Goal: Task Accomplishment & Management: Manage account settings

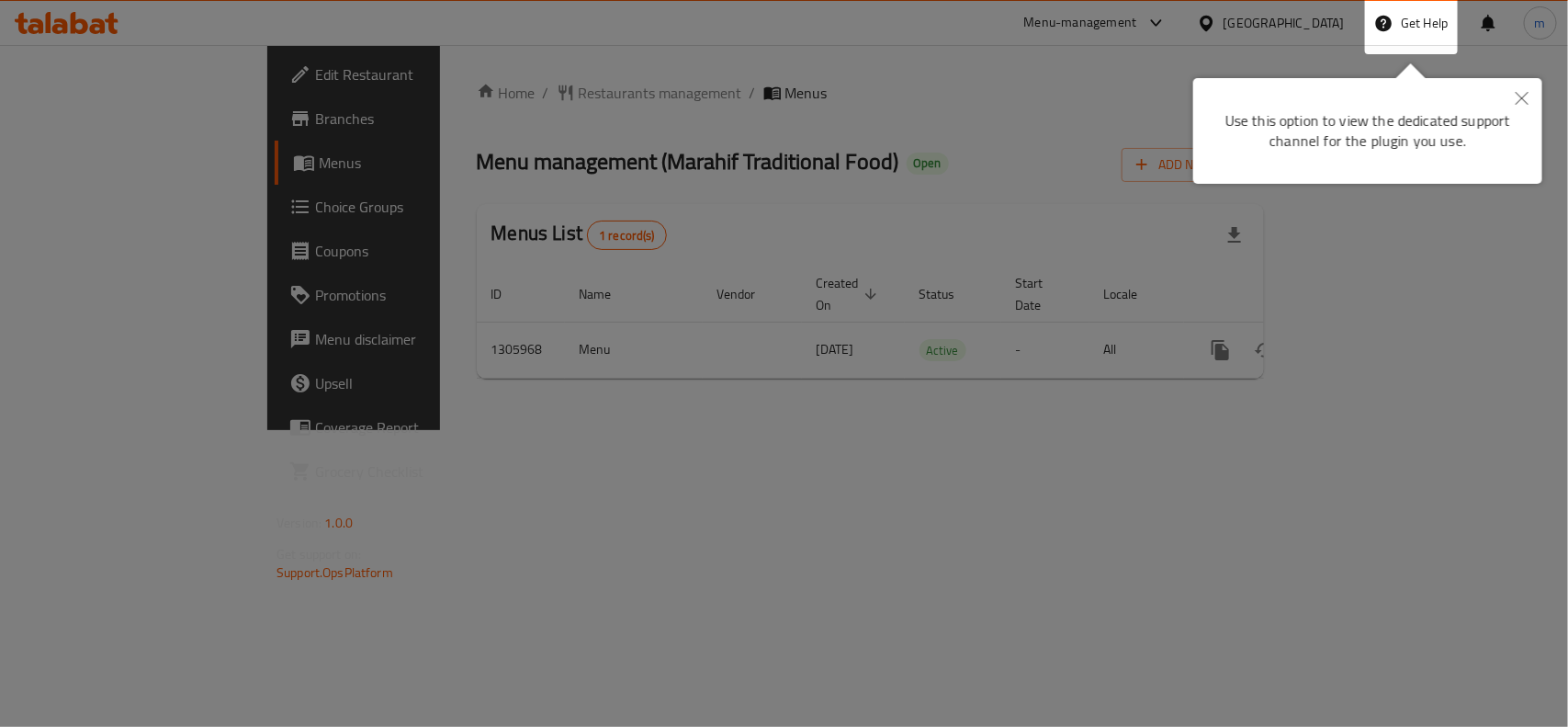
click at [1525, 103] on icon "Close" at bounding box center [1522, 98] width 13 height 13
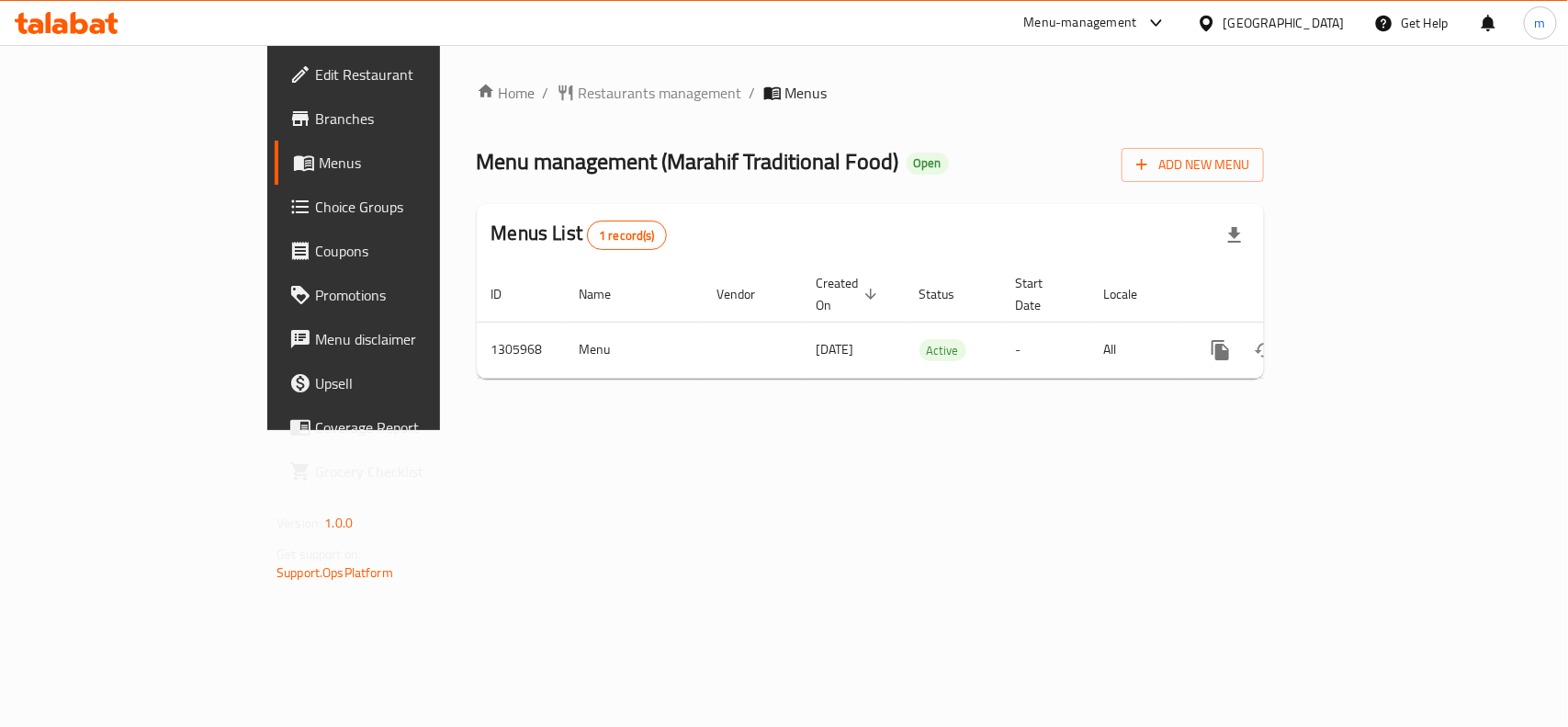
click at [1312, 21] on div "[GEOGRAPHIC_DATA]" at bounding box center [1284, 23] width 121 height 21
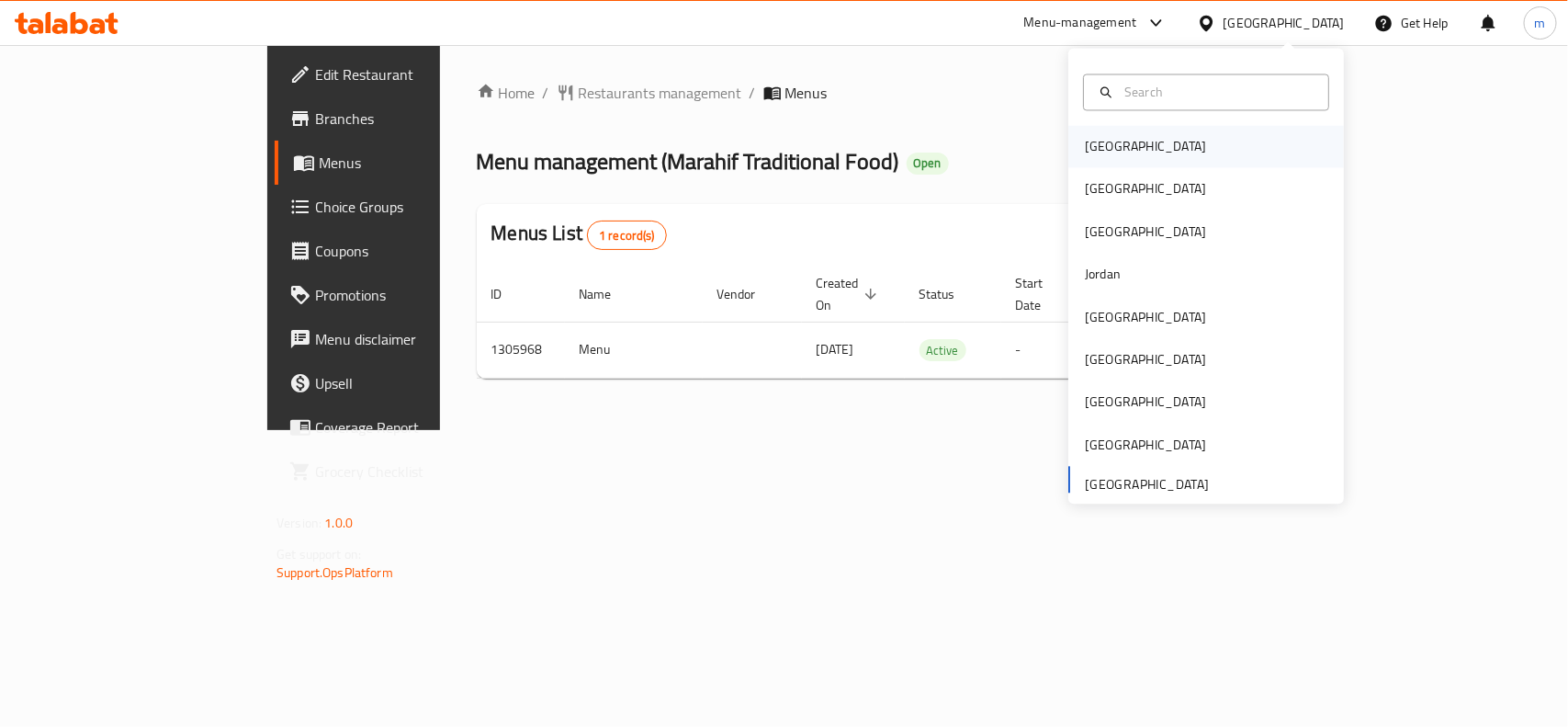
click at [1098, 148] on div "[GEOGRAPHIC_DATA]" at bounding box center [1145, 147] width 121 height 21
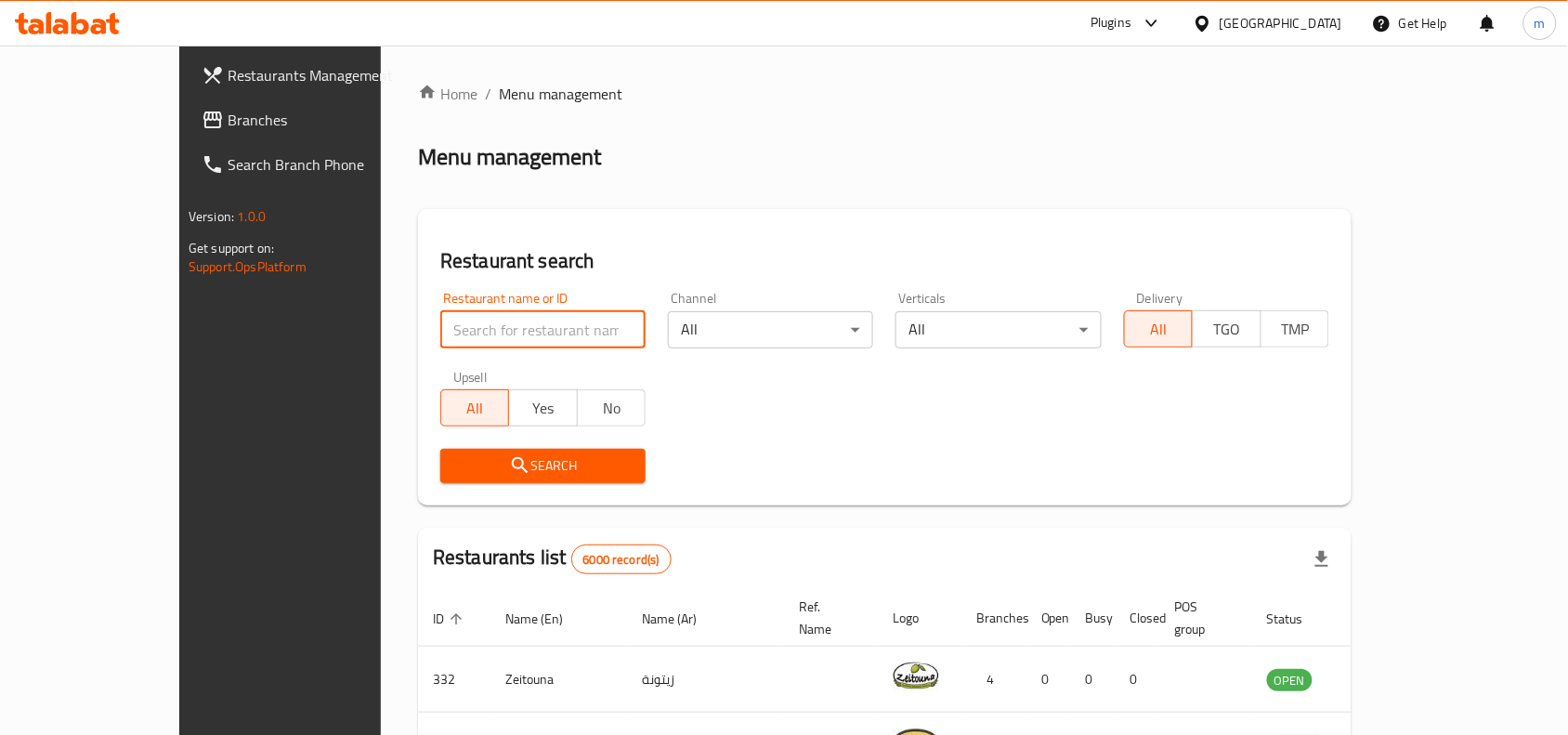
click at [534, 335] on input "search" at bounding box center [543, 330] width 206 height 38
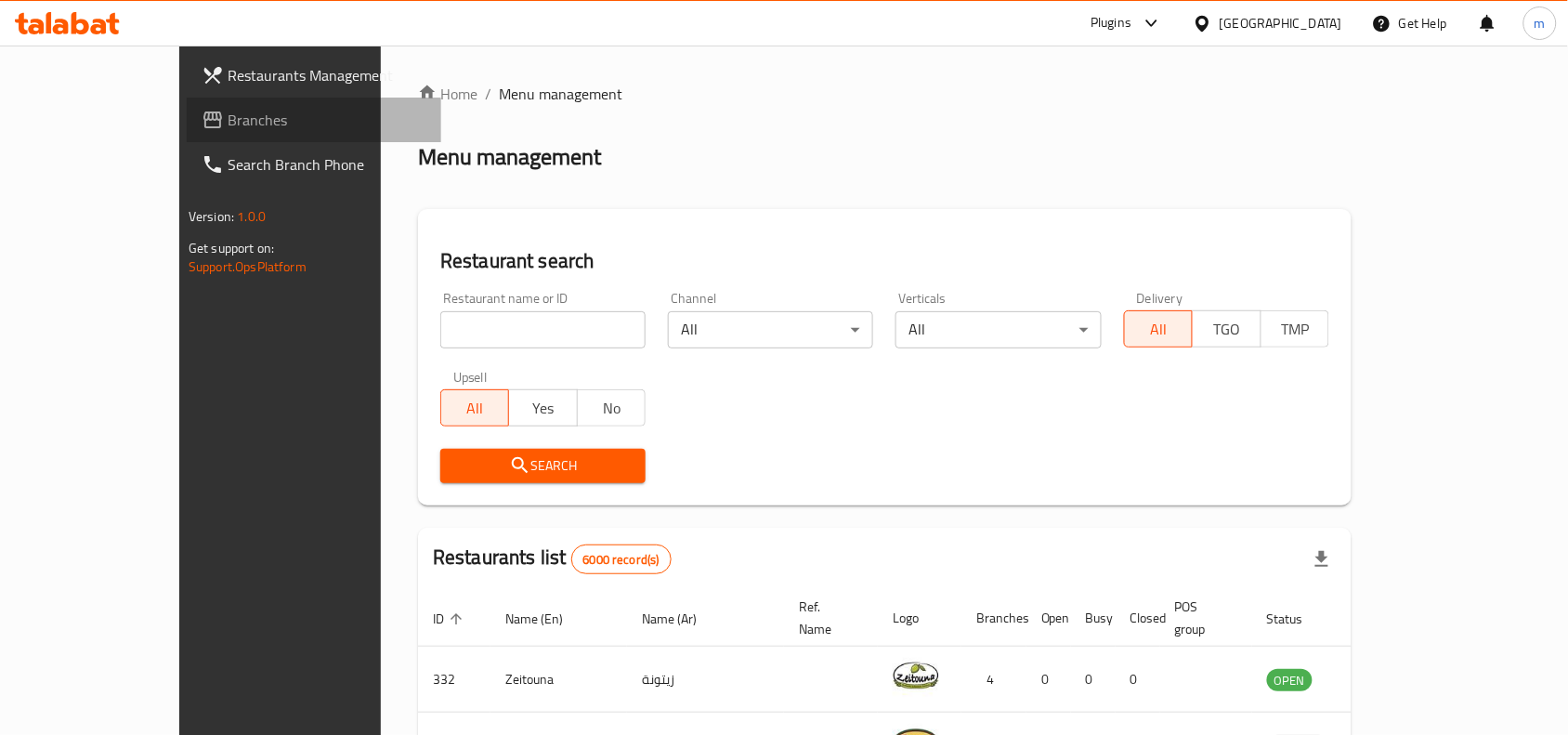
click at [227, 131] on span "Branches" at bounding box center [326, 120] width 199 height 23
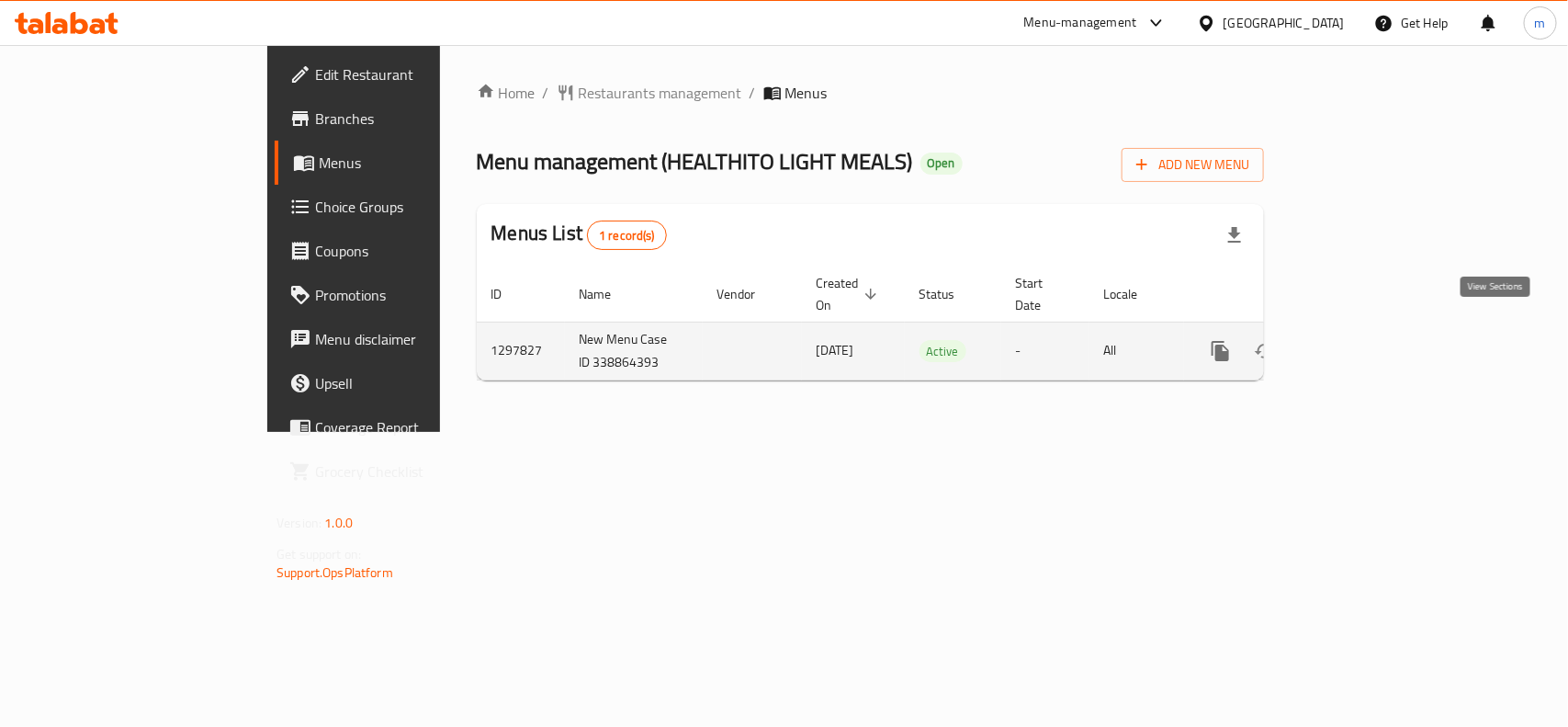
click at [1365, 341] on icon "enhanced table" at bounding box center [1353, 351] width 22 height 23
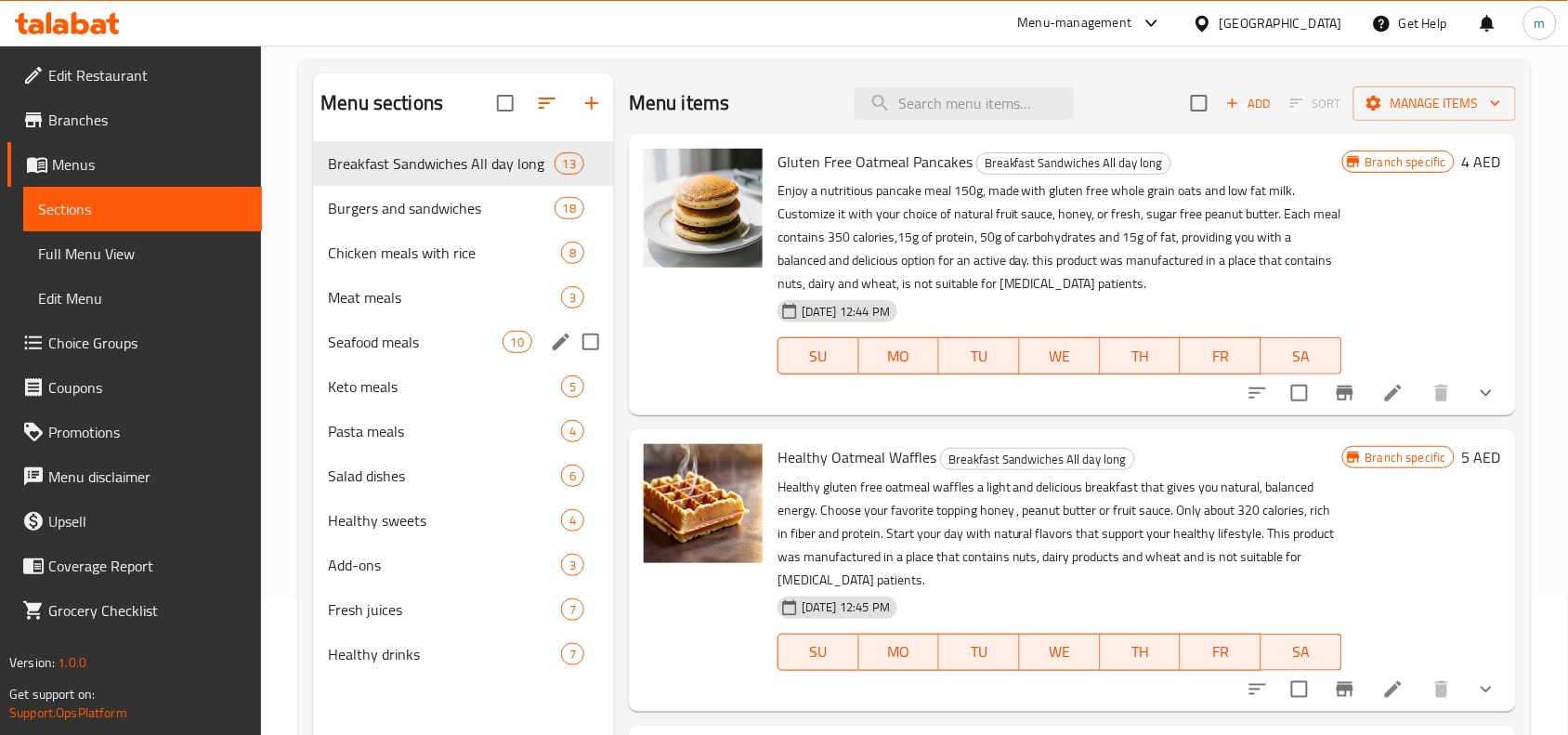
scroll to position [261, 0]
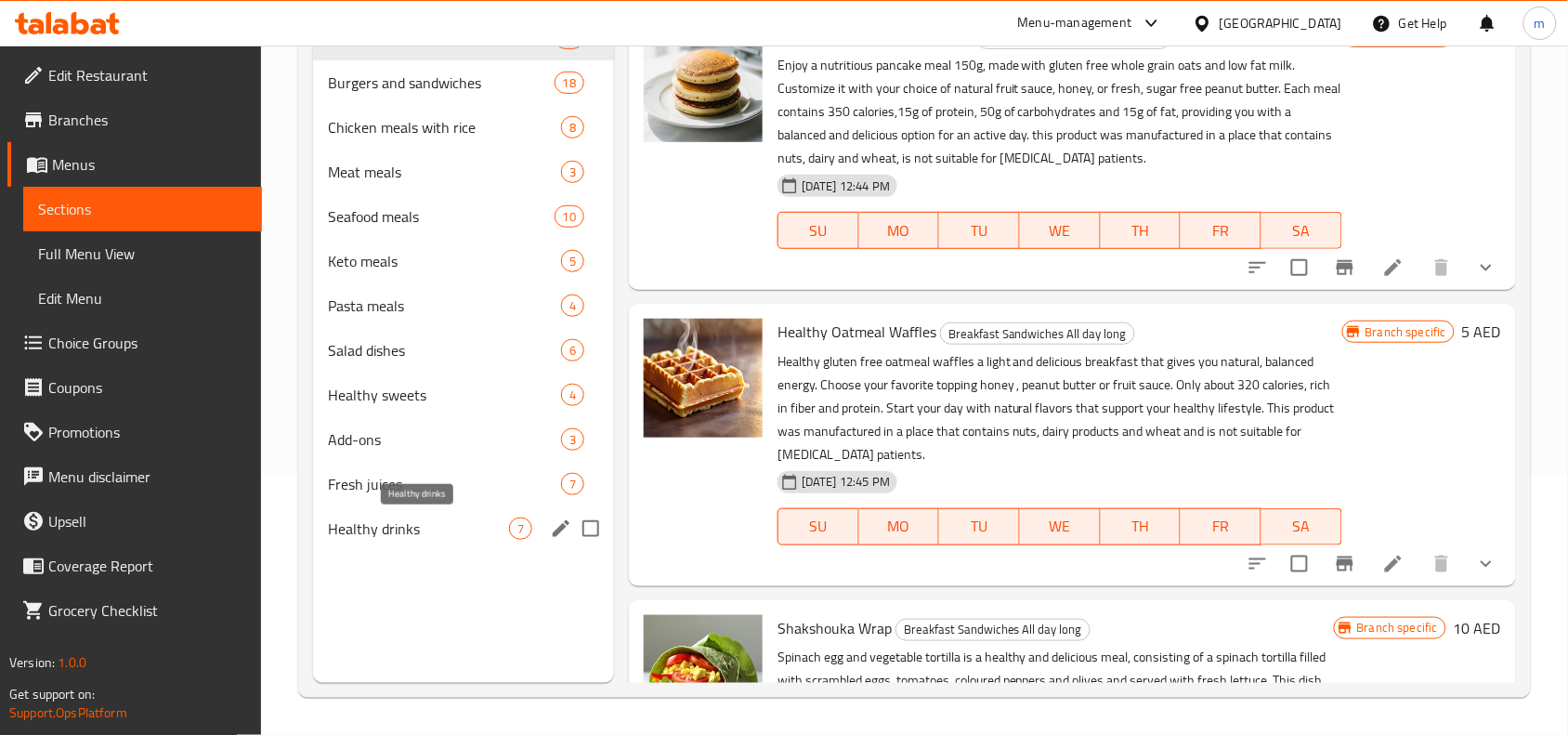
click at [395, 527] on span "Healthy drinks" at bounding box center [418, 528] width 181 height 23
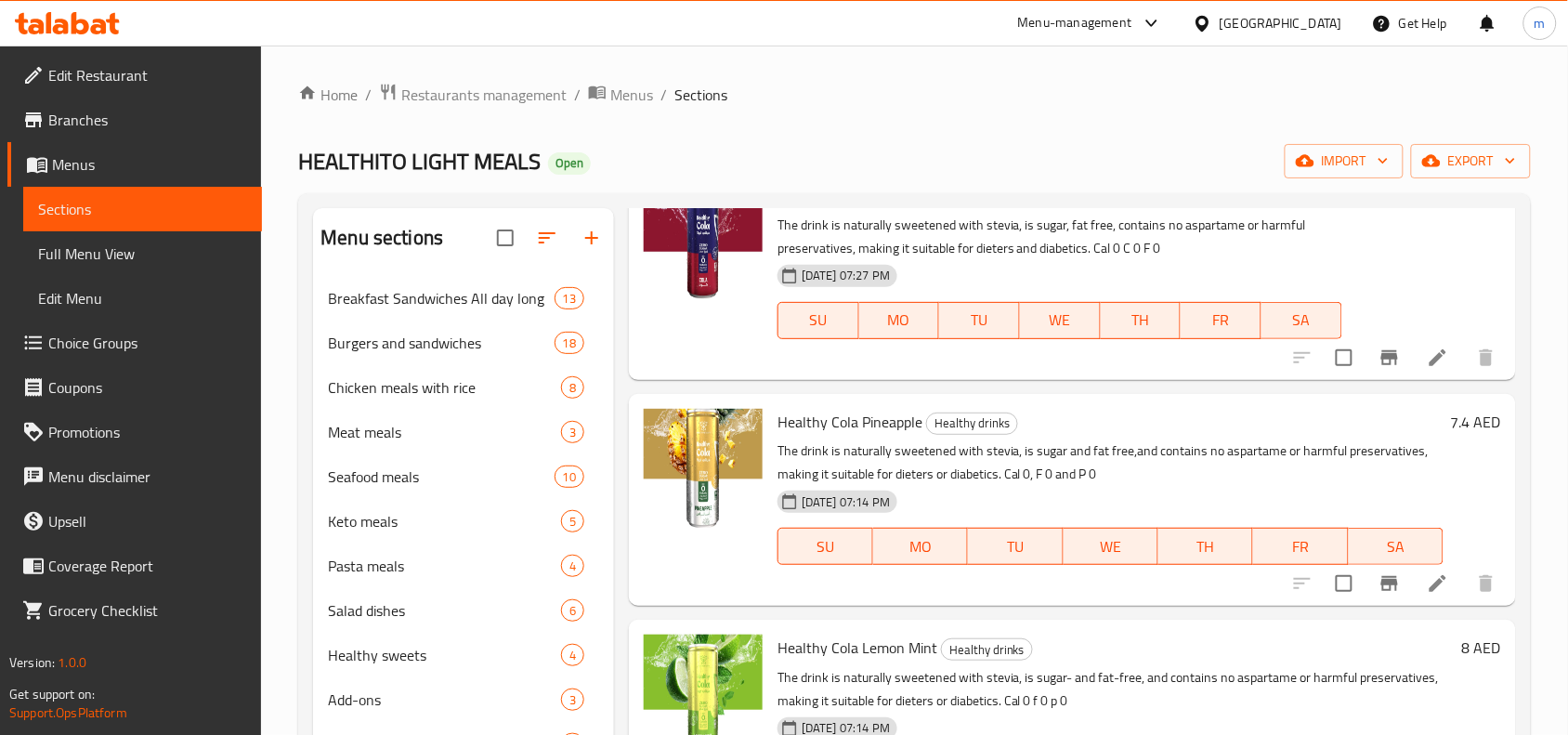
scroll to position [465, 0]
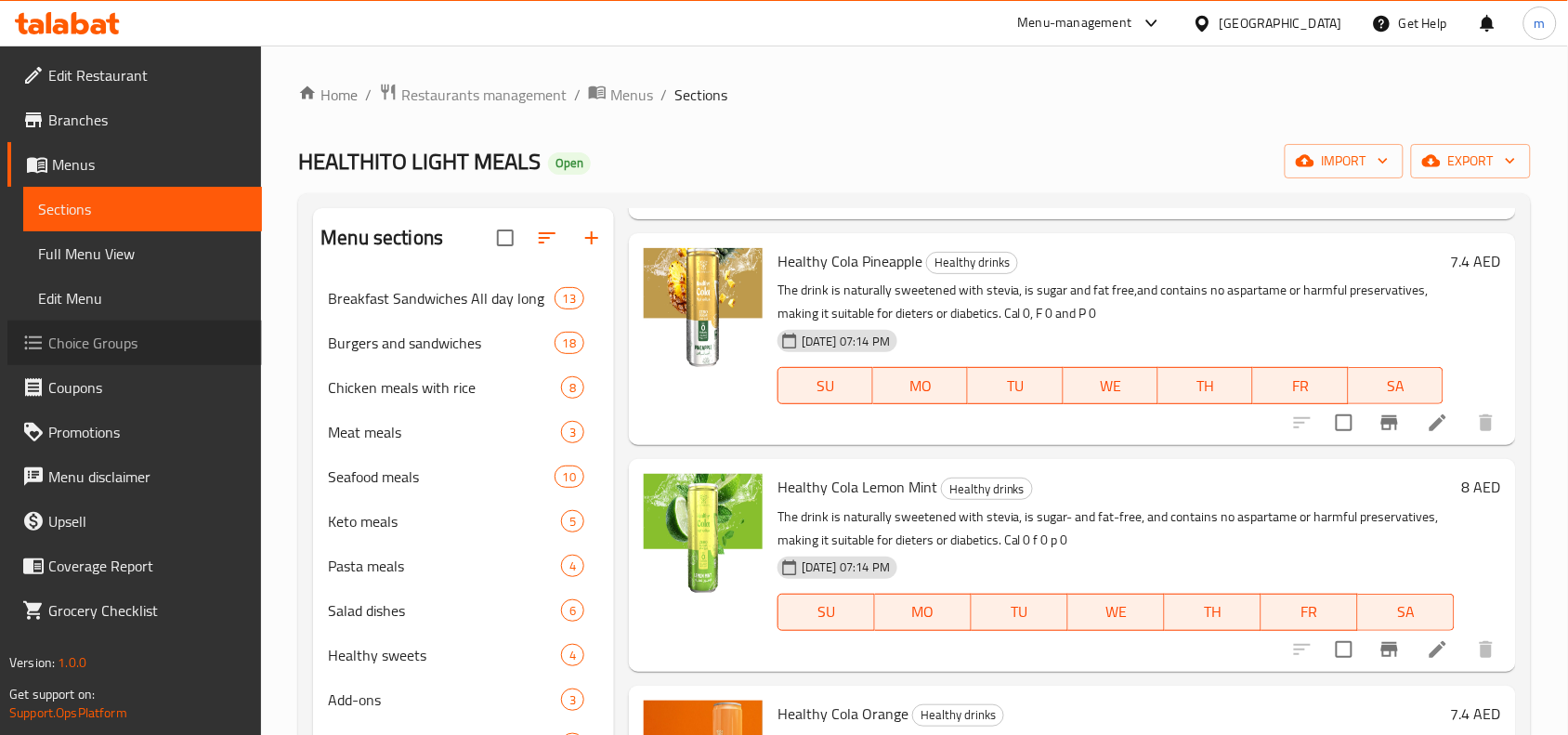
click at [82, 342] on span "Choice Groups" at bounding box center [147, 342] width 199 height 23
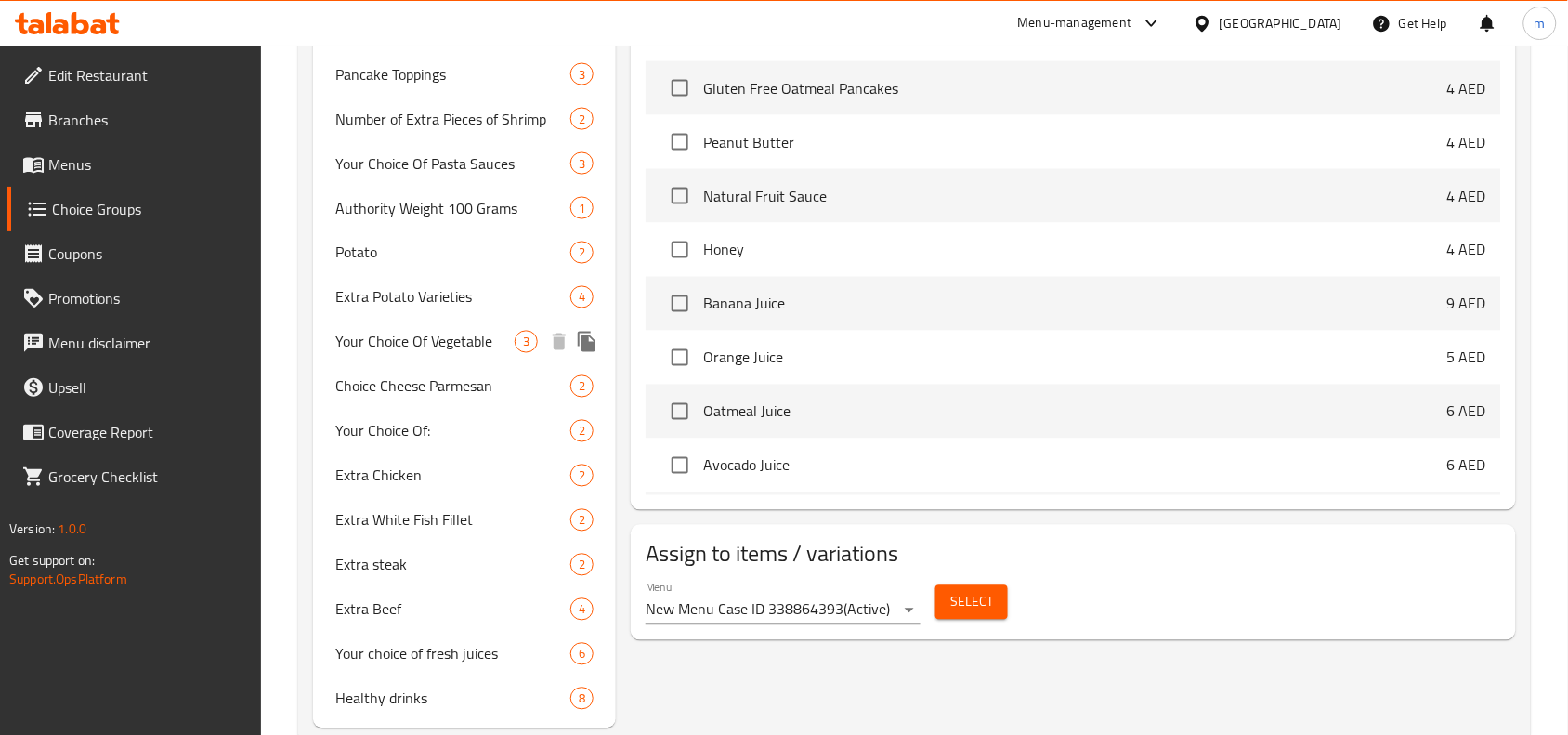
scroll to position [813, 0]
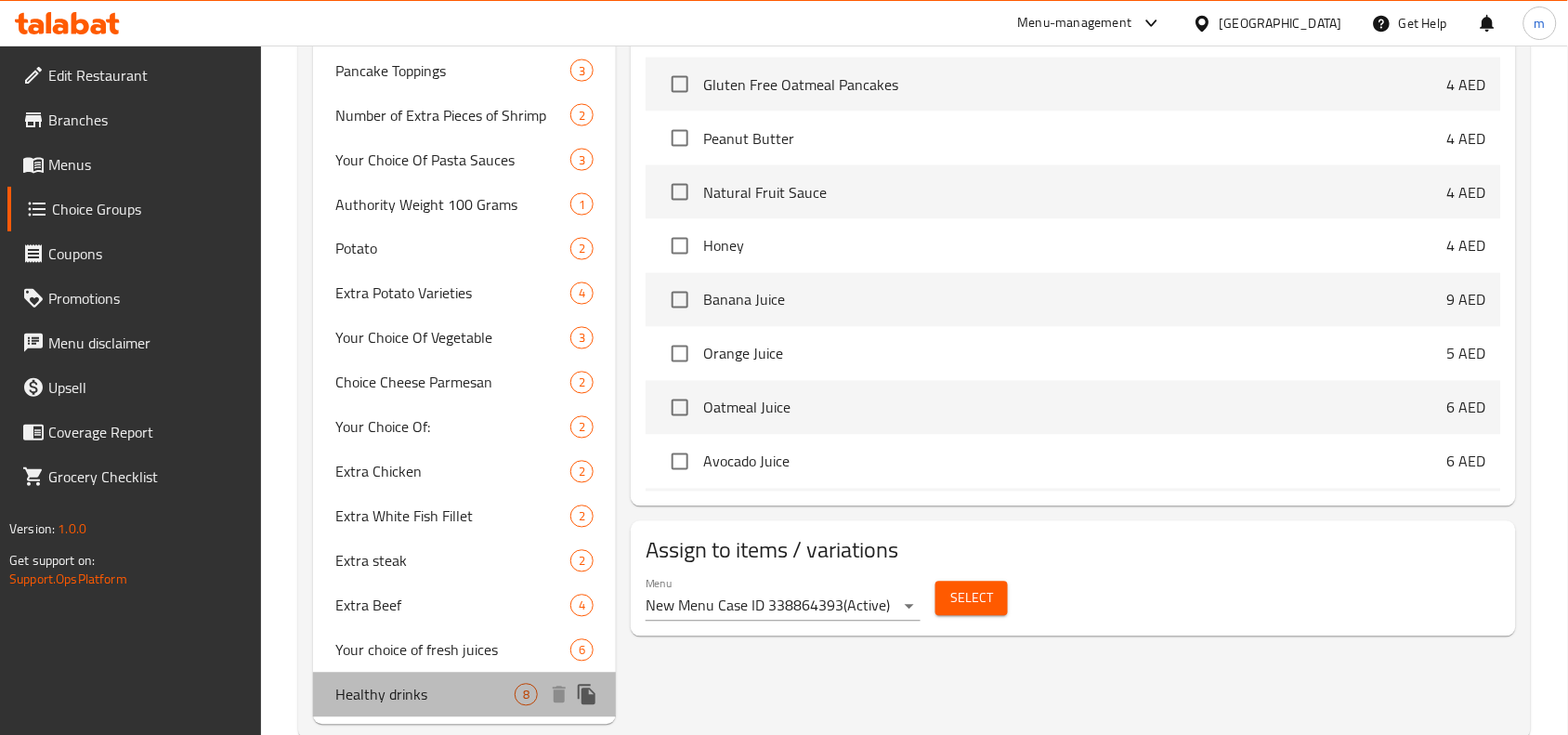
click at [405, 688] on span "Healthy drinks" at bounding box center [424, 694] width 179 height 23
type input "Healthy drinks"
type input "مشروبات صحيه"
type input "8"
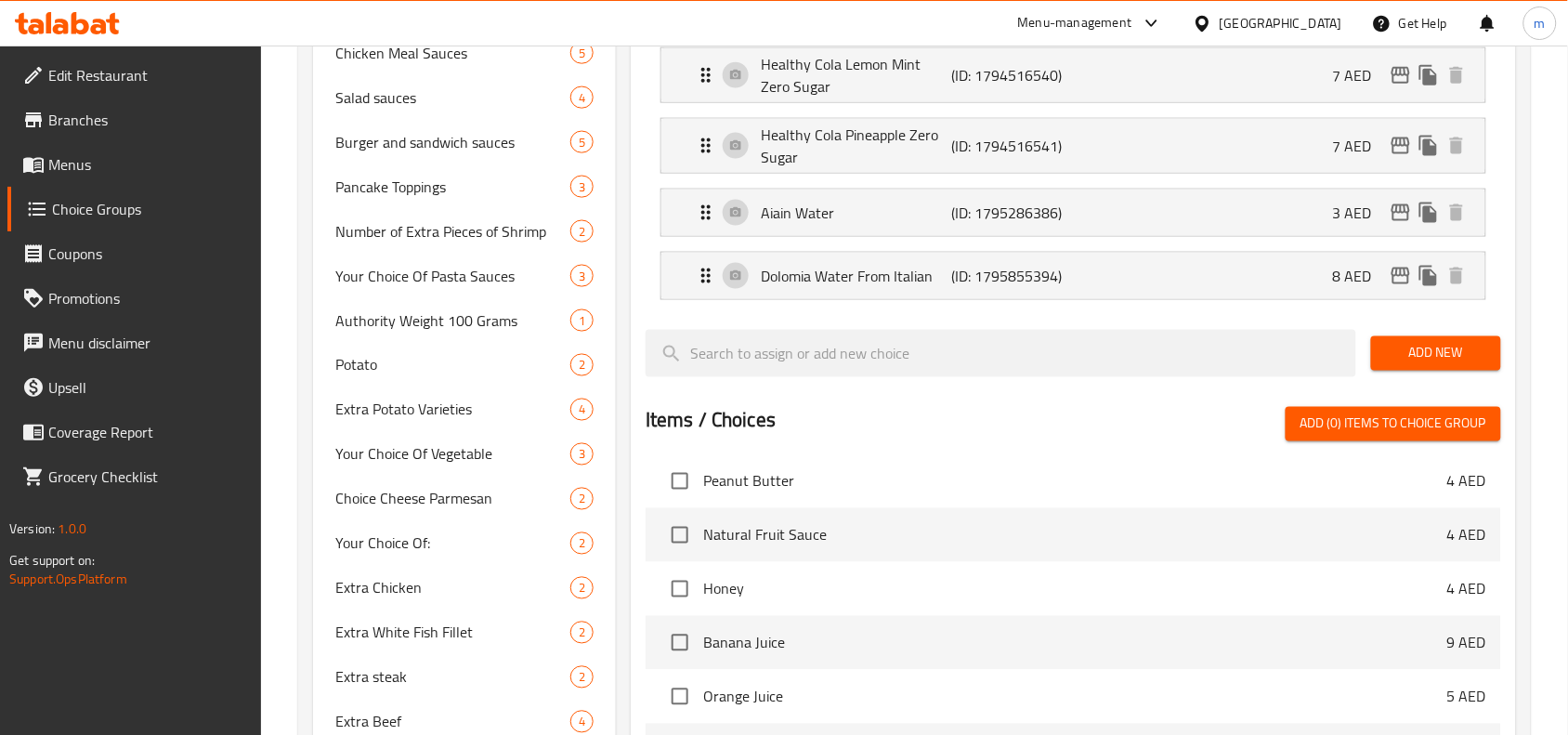
scroll to position [581, 0]
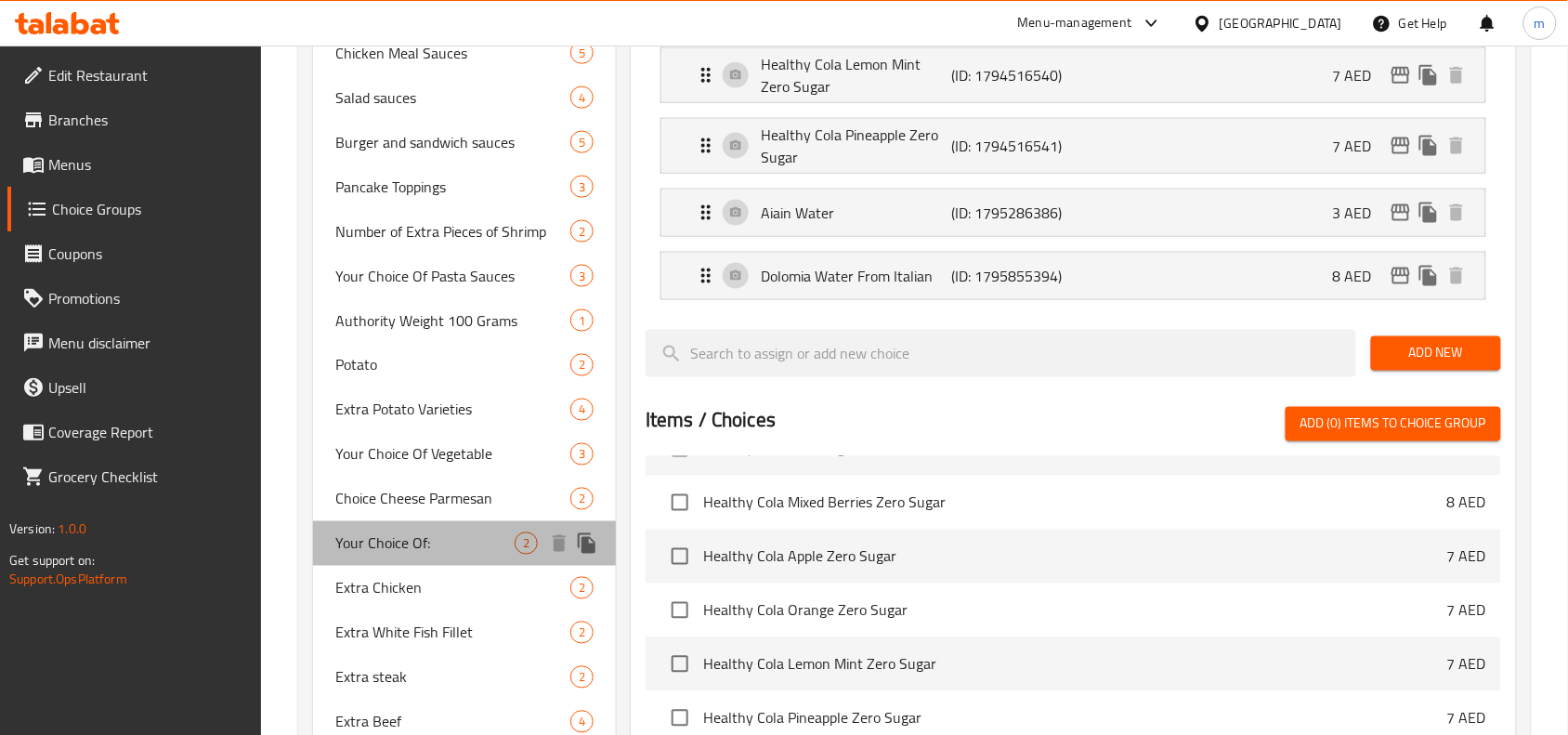
click at [442, 539] on span "Your Choice Of:" at bounding box center [424, 543] width 179 height 23
type input "Your Choice Of:"
type input "إختيارك من:"
type input "2"
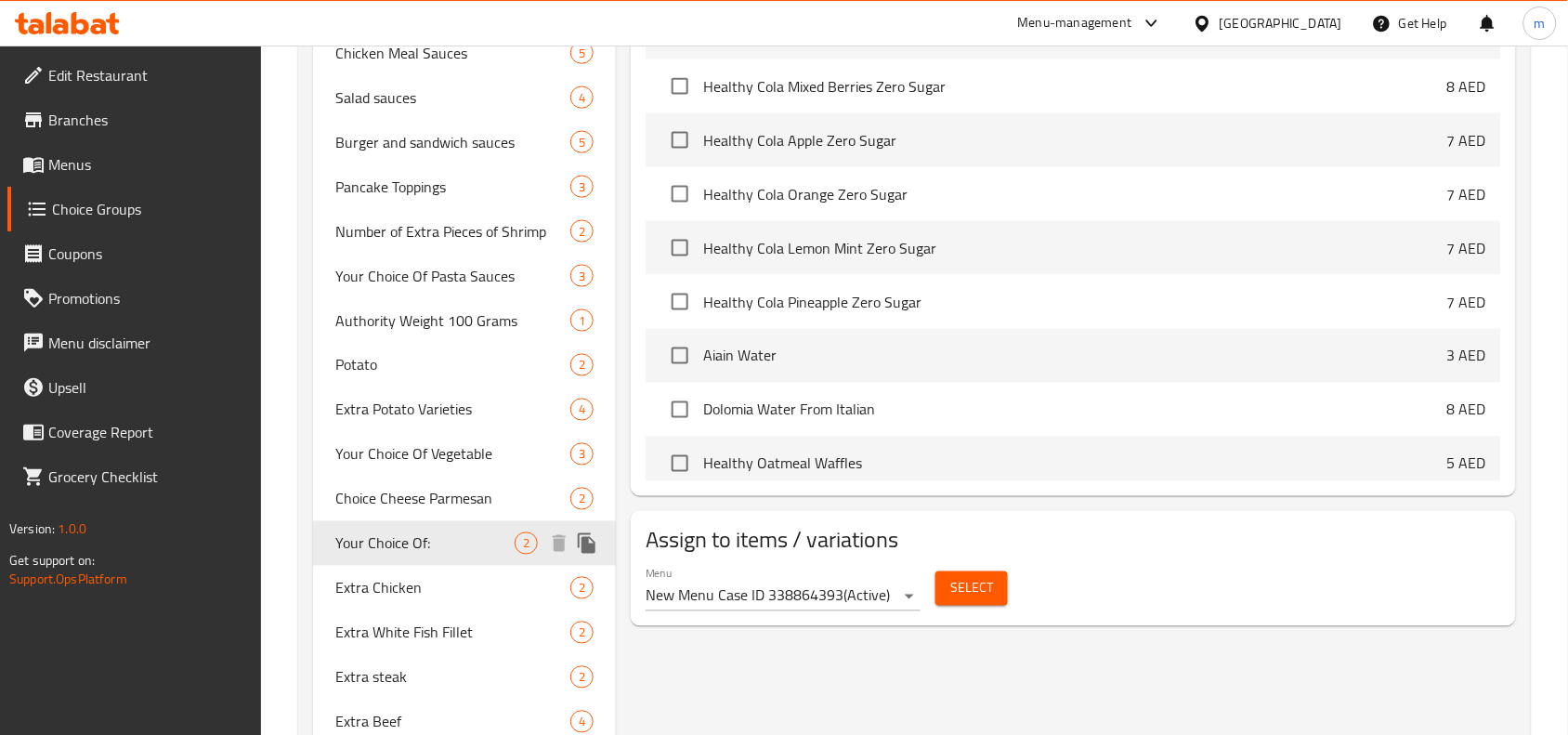
click at [406, 544] on span "Your Choice Of:" at bounding box center [424, 543] width 179 height 23
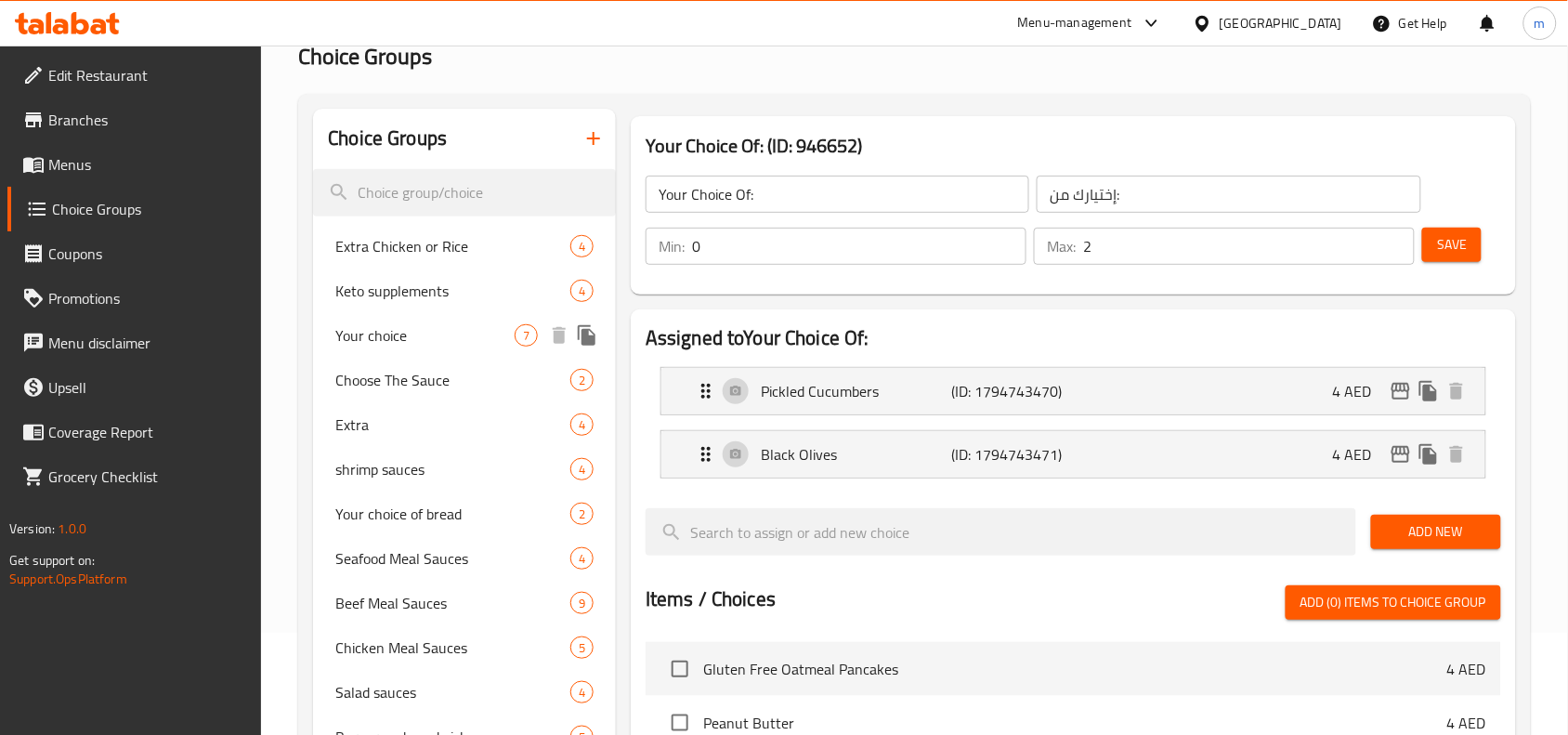
scroll to position [232, 0]
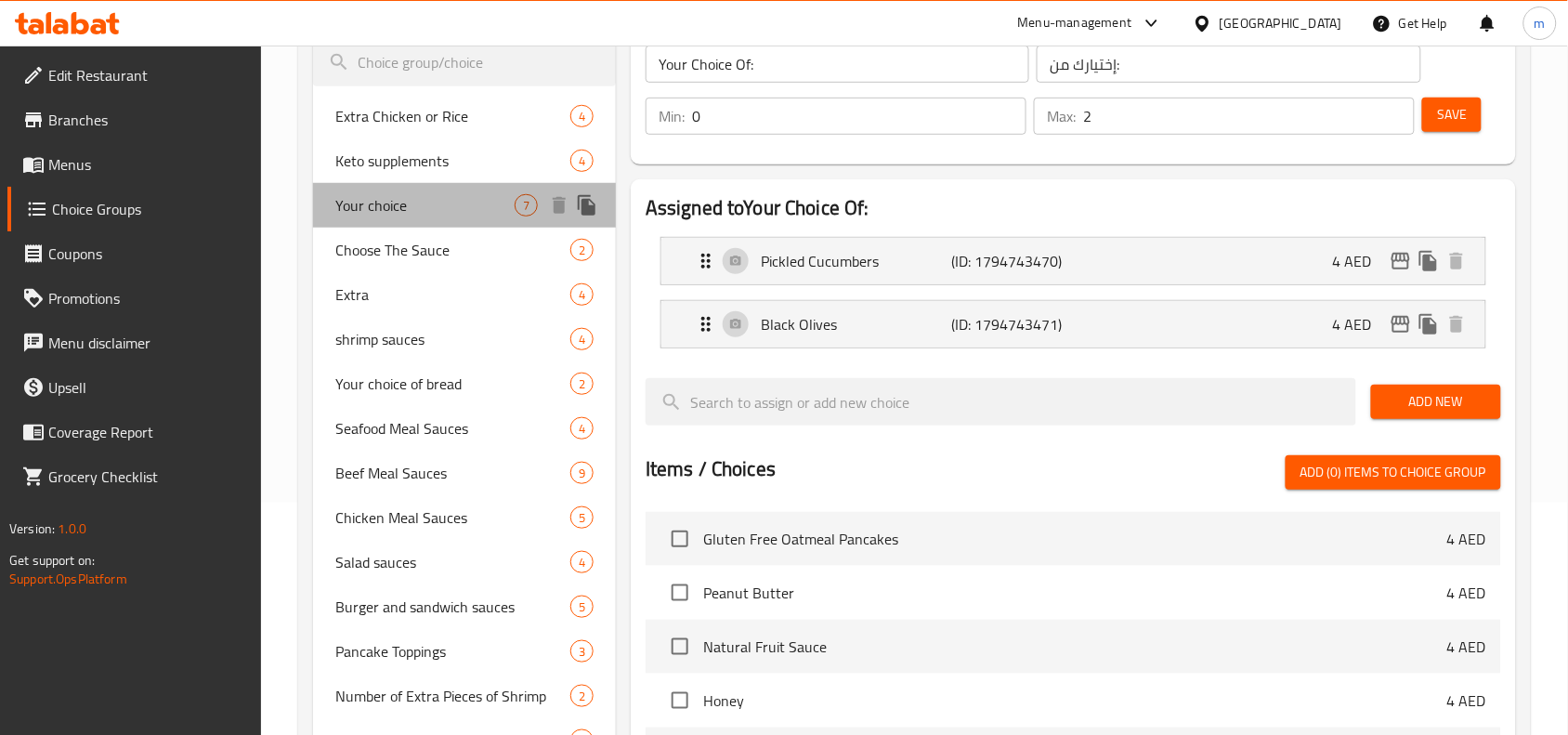
click at [425, 194] on span "Your choice" at bounding box center [424, 205] width 179 height 23
type input "Your choice"
type input "اختيارك"
type input "1"
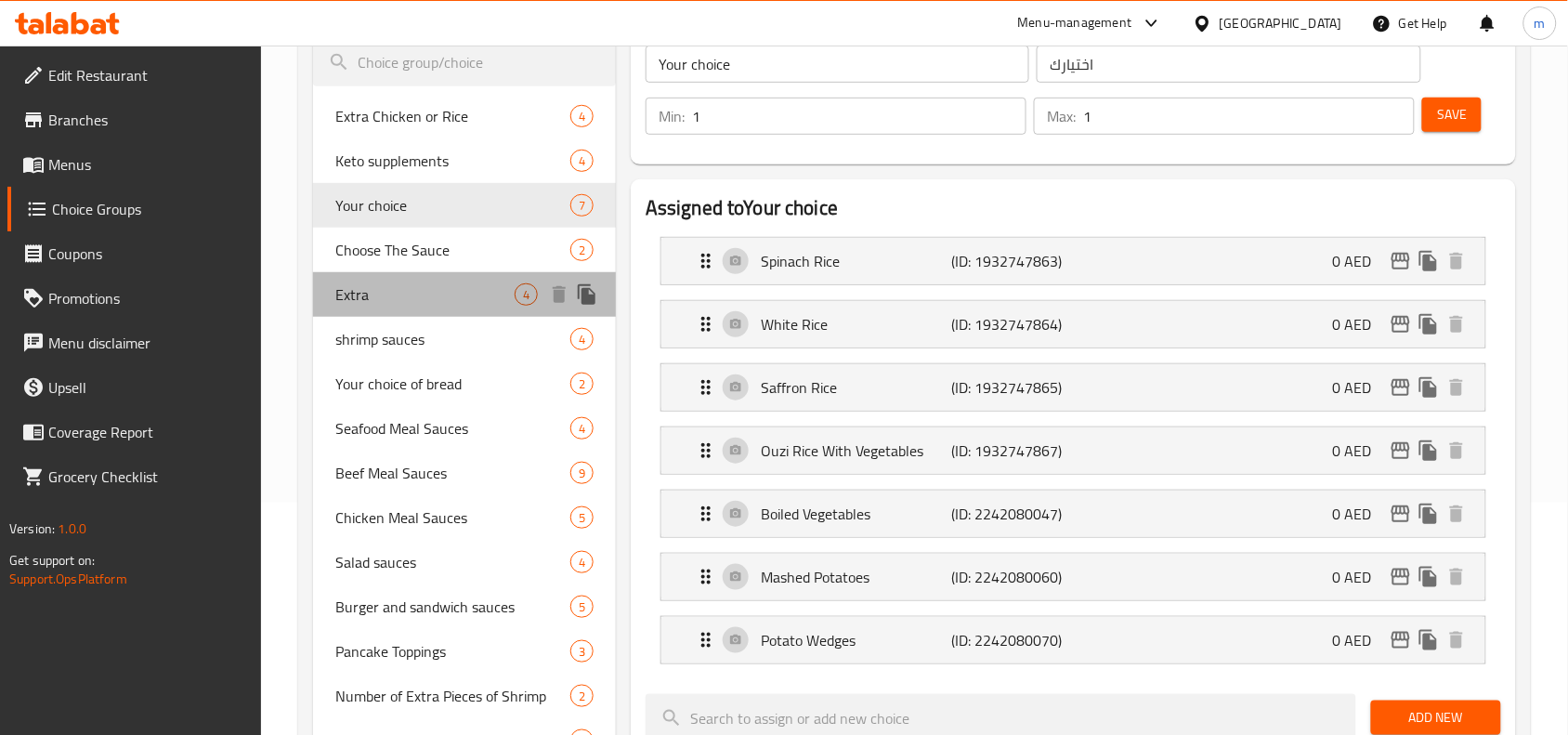
click at [400, 294] on span "Extra" at bounding box center [424, 295] width 179 height 23
type input "Extra"
type input "إضافي"
type input "0"
type input "2"
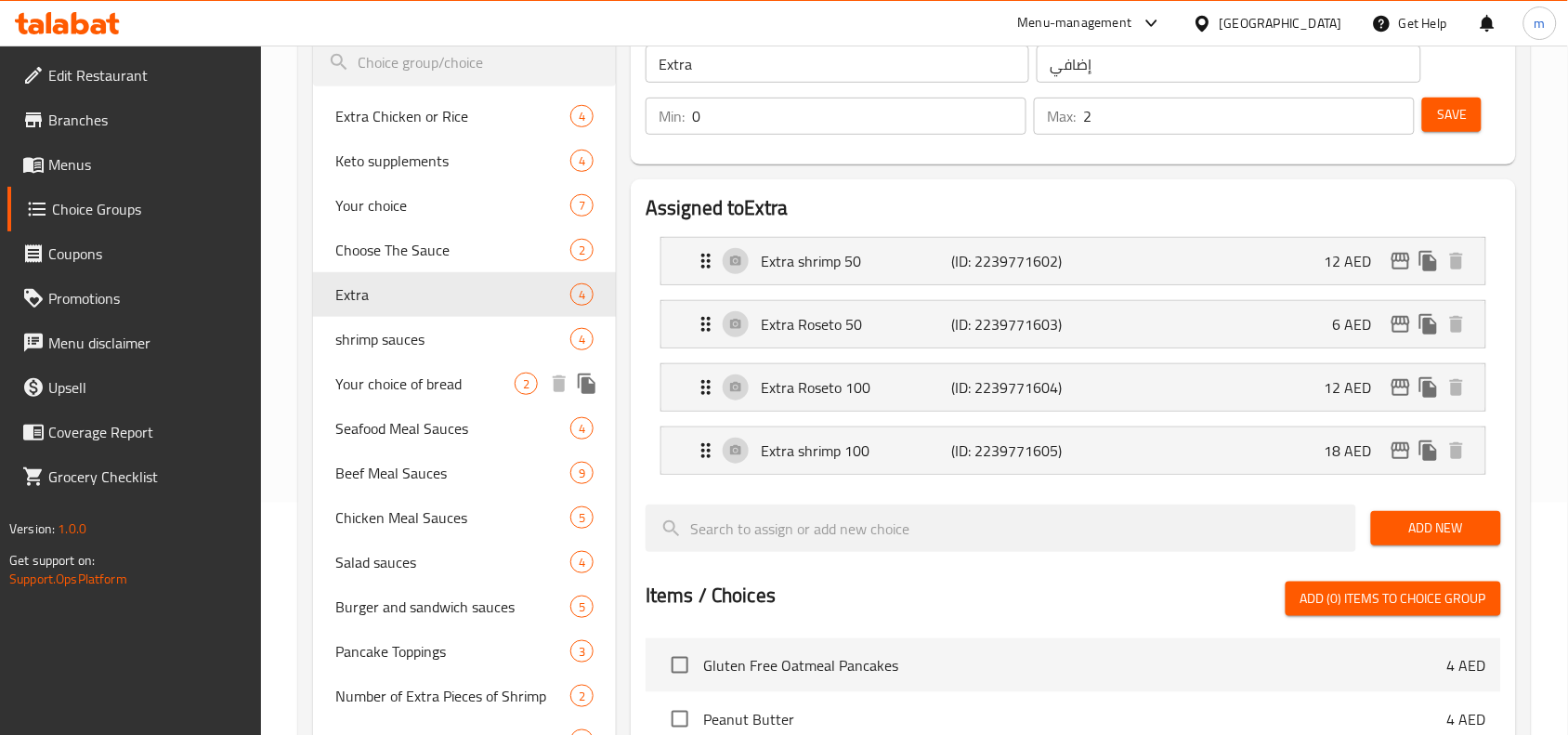
click at [408, 391] on span "Your choice of bread" at bounding box center [424, 384] width 179 height 23
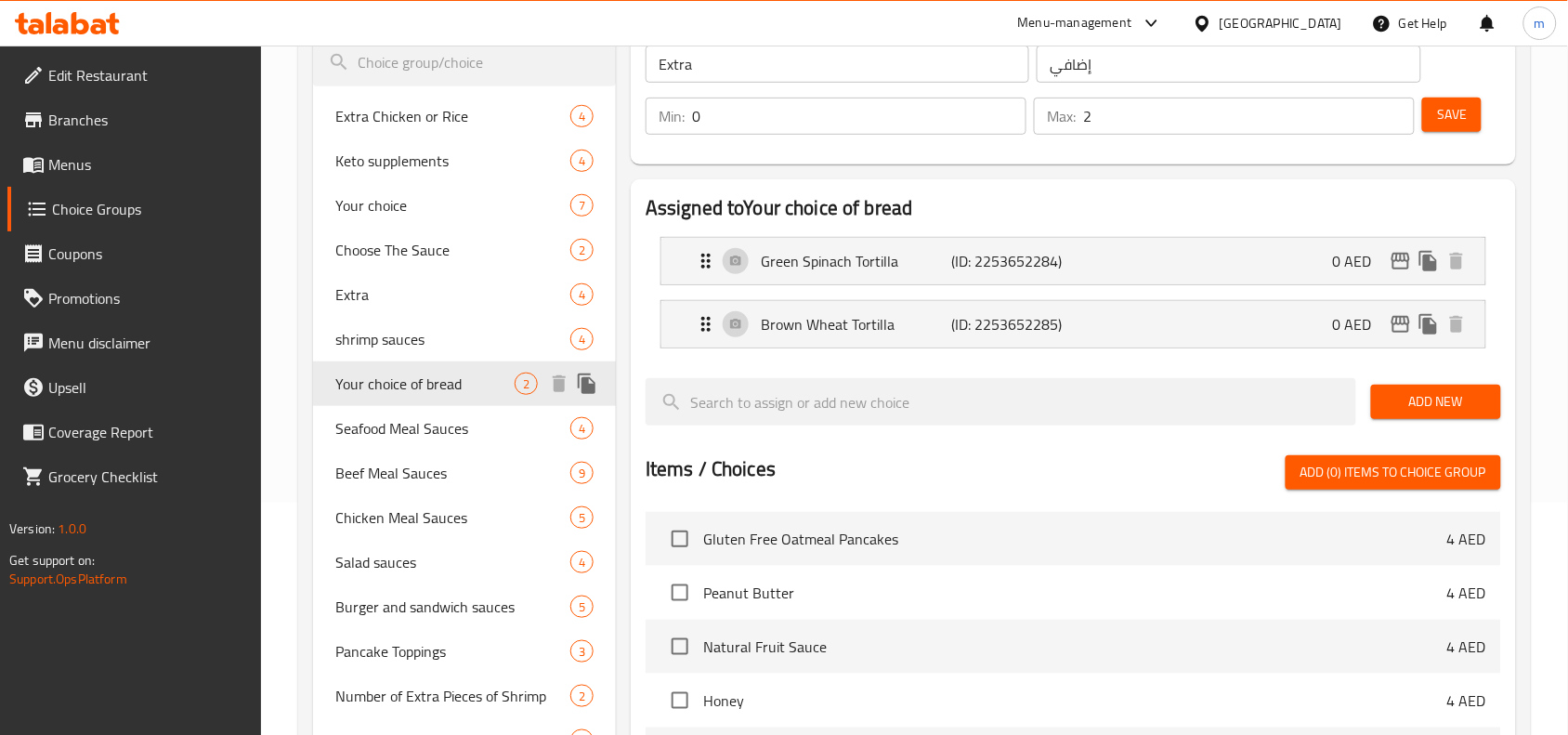
type input "Your choice of bread"
type input "اختيارك من خبز"
type input "1"
drag, startPoint x: 99, startPoint y: 117, endPoint x: 139, endPoint y: 122, distance: 40.3
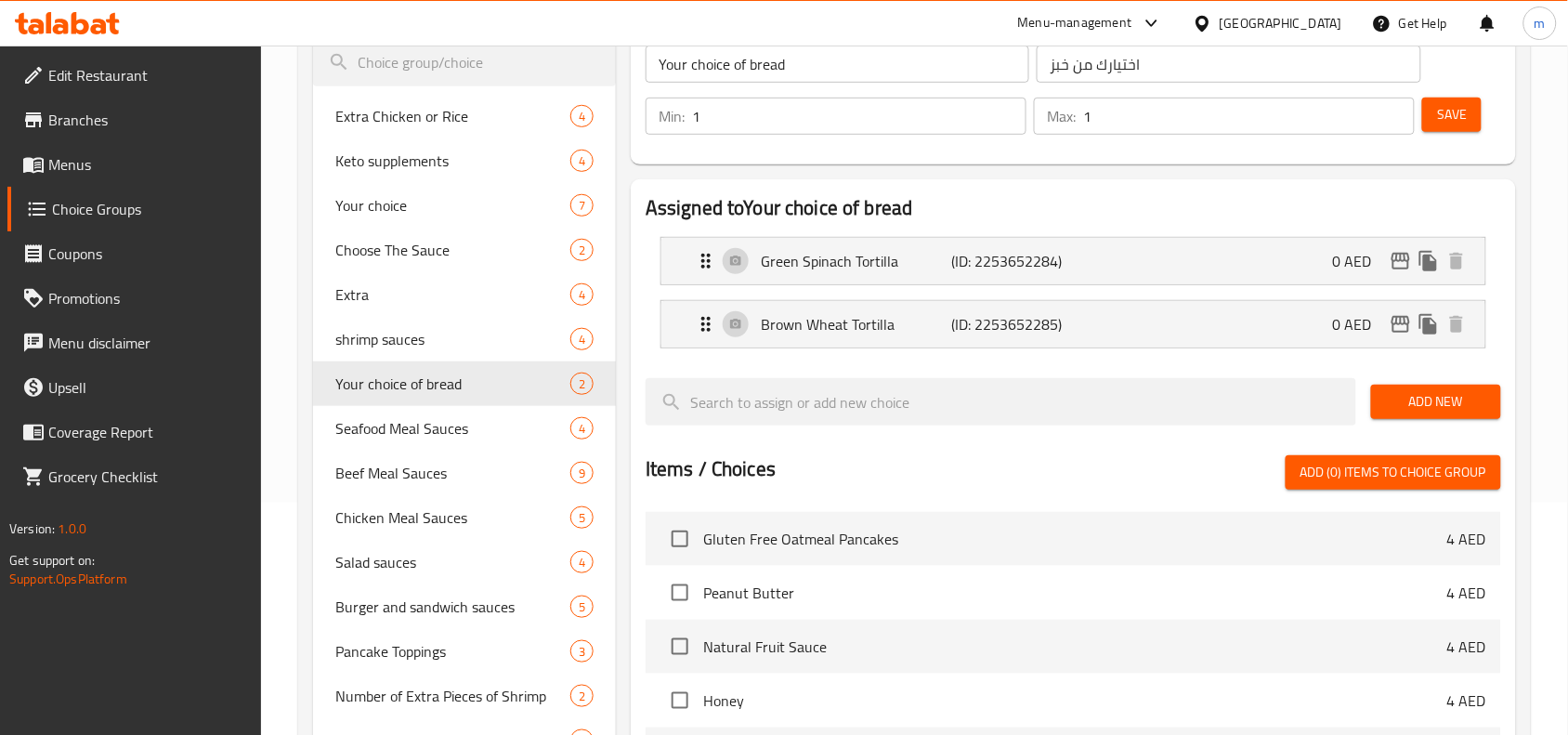
click at [99, 117] on span "Branches" at bounding box center [147, 120] width 199 height 23
